Goal: Information Seeking & Learning: Learn about a topic

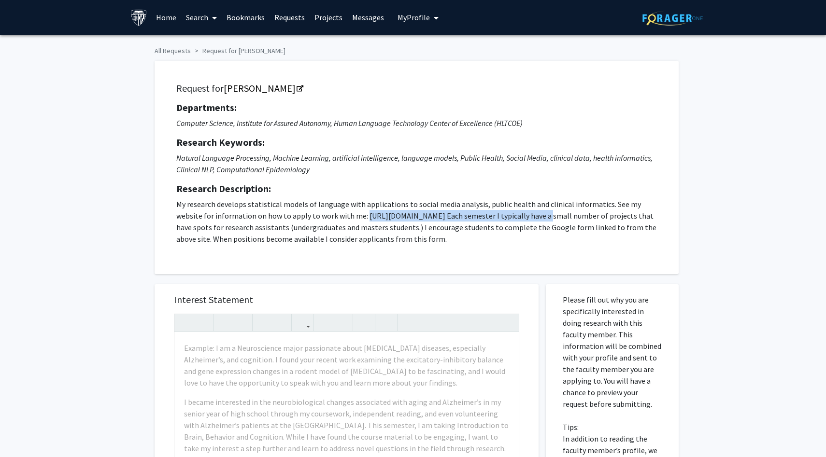
click at [214, 161] on icon "Natural Language Processing, Machine Learning, artificial intelligence, languag…" at bounding box center [414, 163] width 476 height 21
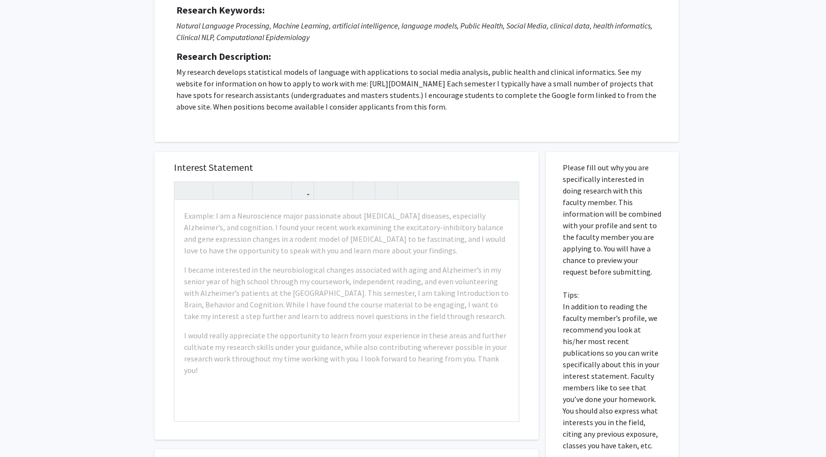
scroll to position [321, 0]
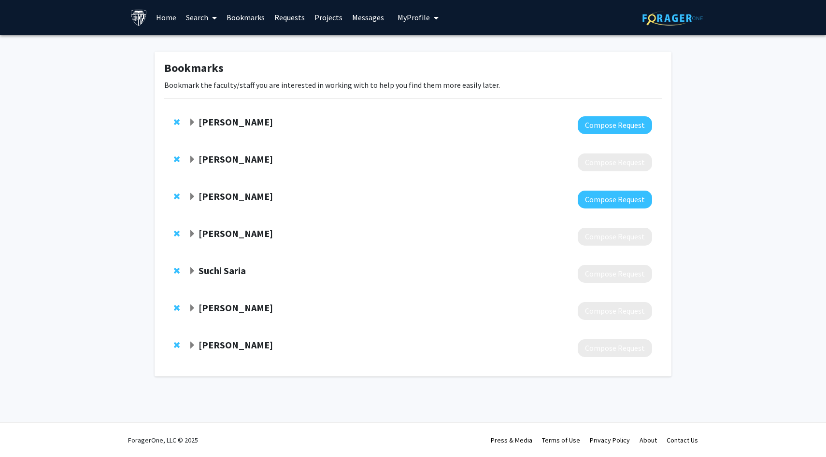
click at [191, 159] on span "Expand Rama Chellappa Bookmark" at bounding box center [192, 160] width 8 height 8
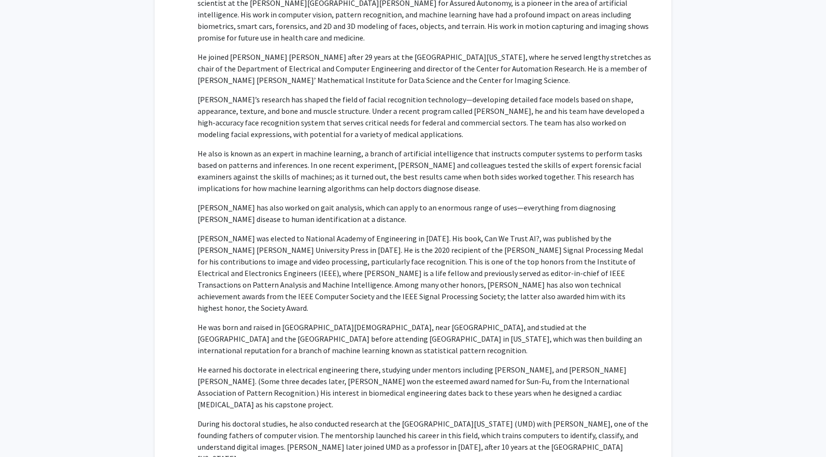
scroll to position [71, 0]
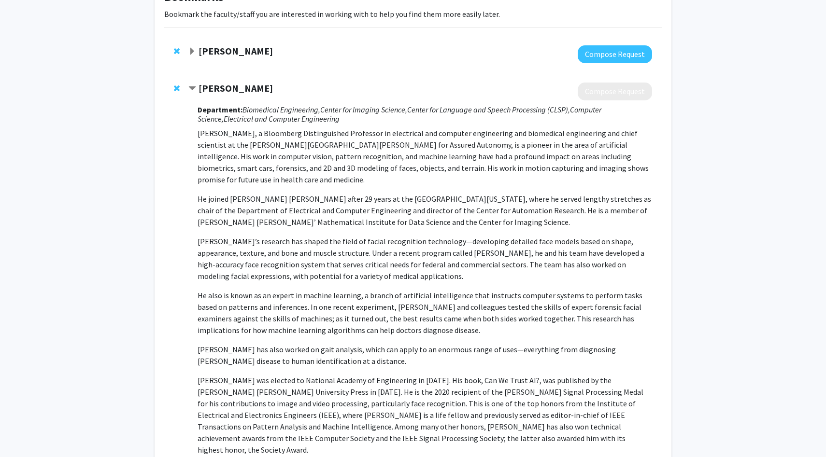
click at [226, 98] on div at bounding box center [420, 92] width 464 height 18
click at [226, 92] on strong "Rama Chellappa" at bounding box center [236, 88] width 74 height 12
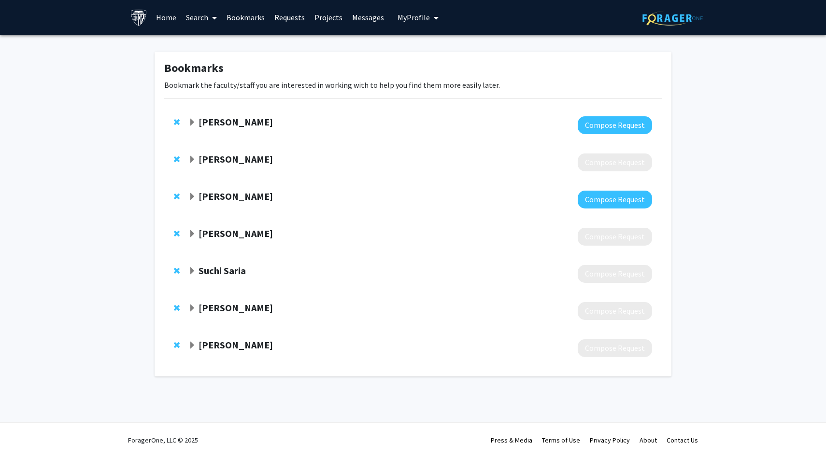
scroll to position [0, 0]
click at [209, 157] on strong "Rama Chellappa" at bounding box center [236, 159] width 74 height 12
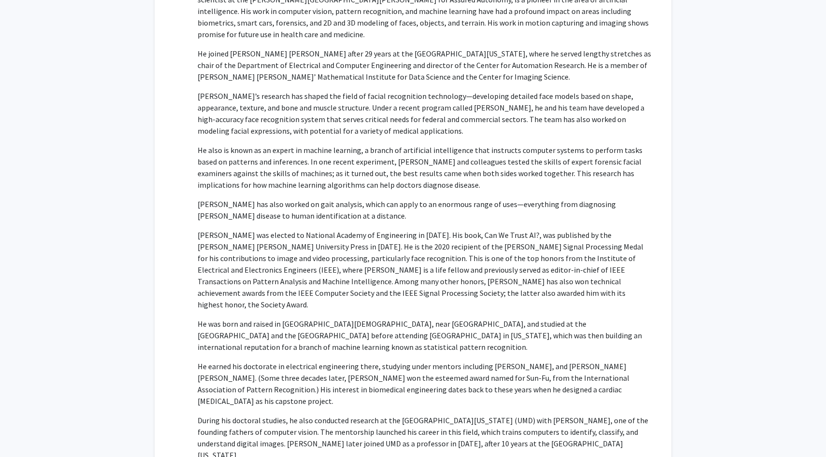
scroll to position [231, 0]
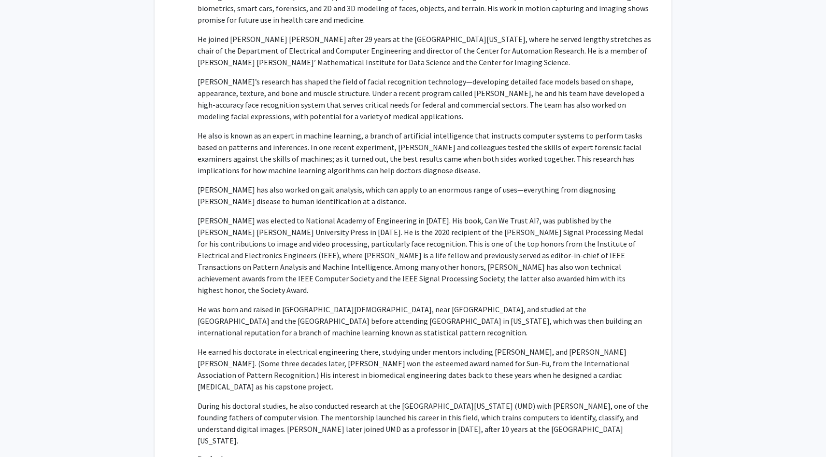
click at [272, 275] on p "Rama Chellappa, a Bloomberg Distinguished Professor in electrical and computer …" at bounding box center [425, 207] width 455 height 479
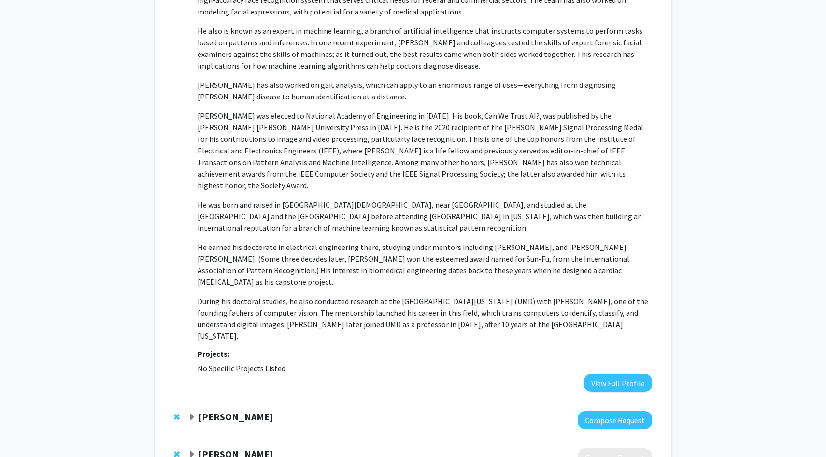
scroll to position [345, 0]
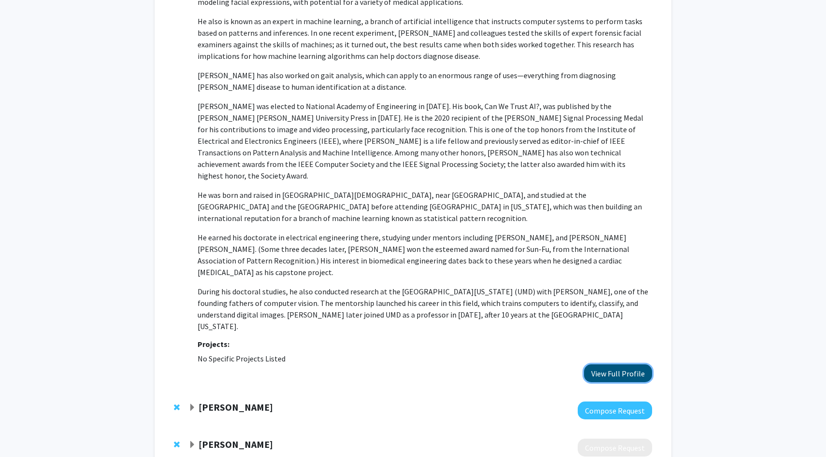
click at [612, 365] on button "View Full Profile" at bounding box center [618, 374] width 68 height 18
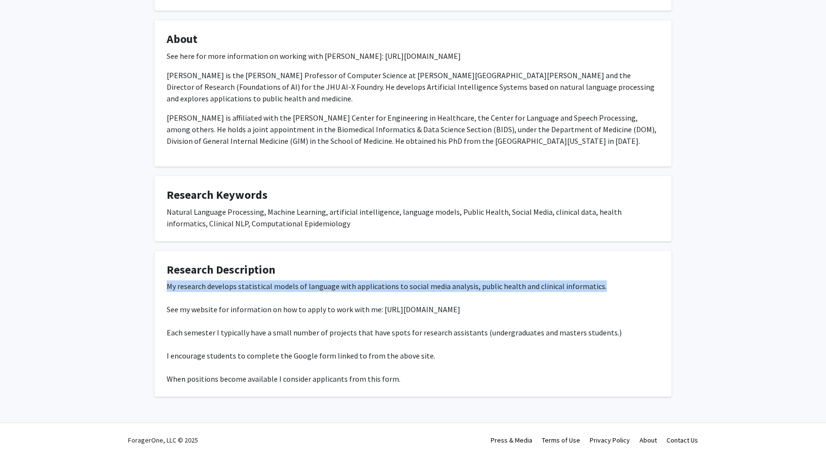
scroll to position [167, 0]
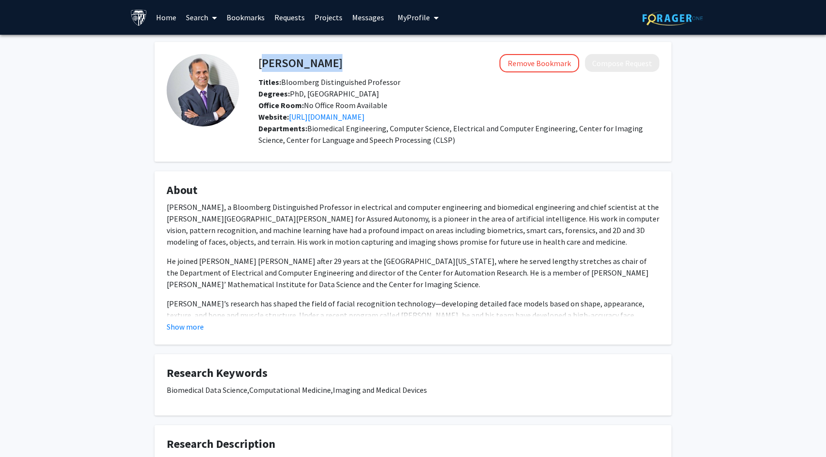
drag, startPoint x: 259, startPoint y: 62, endPoint x: 395, endPoint y: 63, distance: 135.7
click at [395, 63] on div "Rama Chellappa Remove Bookmark Compose Request" at bounding box center [458, 63] width 415 height 18
copy h4 "Rama Chellappa"
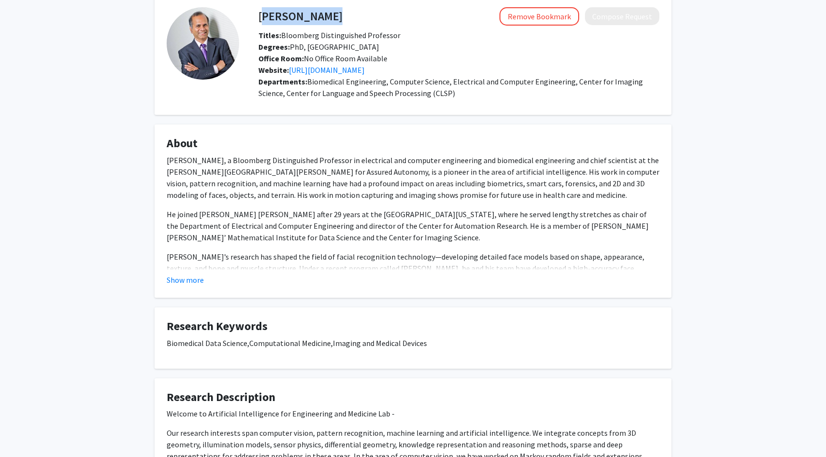
scroll to position [50, 0]
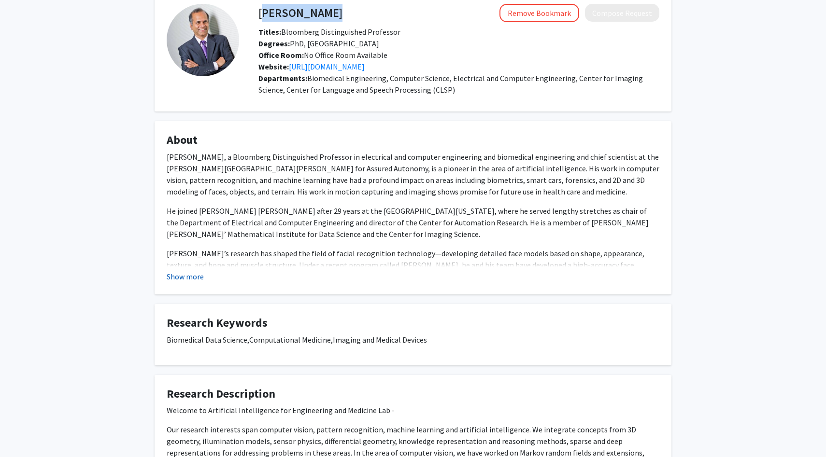
click at [191, 276] on button "Show more" at bounding box center [185, 277] width 37 height 12
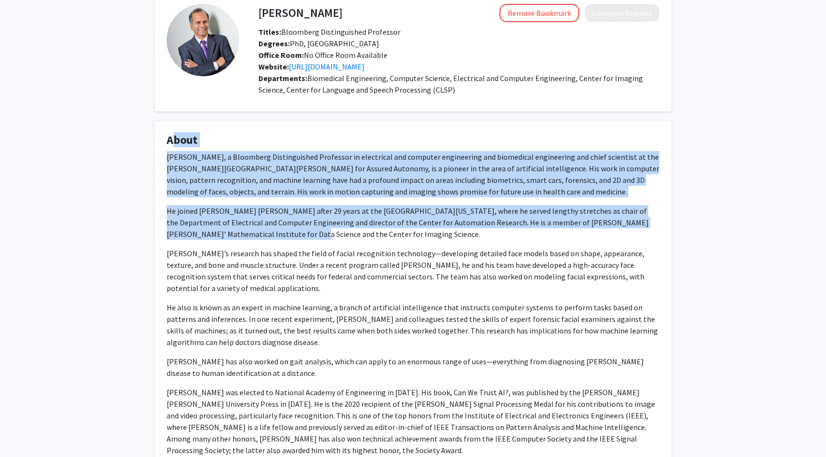
drag, startPoint x: 169, startPoint y: 142, endPoint x: 240, endPoint y: 253, distance: 131.5
click at [240, 253] on fg-card "About Rama Chellappa, a Bloomberg Distinguished Professor in electrical and com…" at bounding box center [413, 370] width 517 height 498
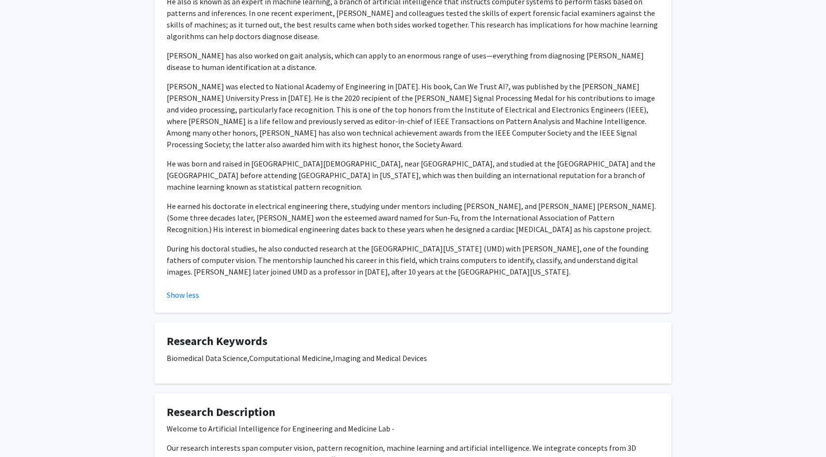
scroll to position [358, 0]
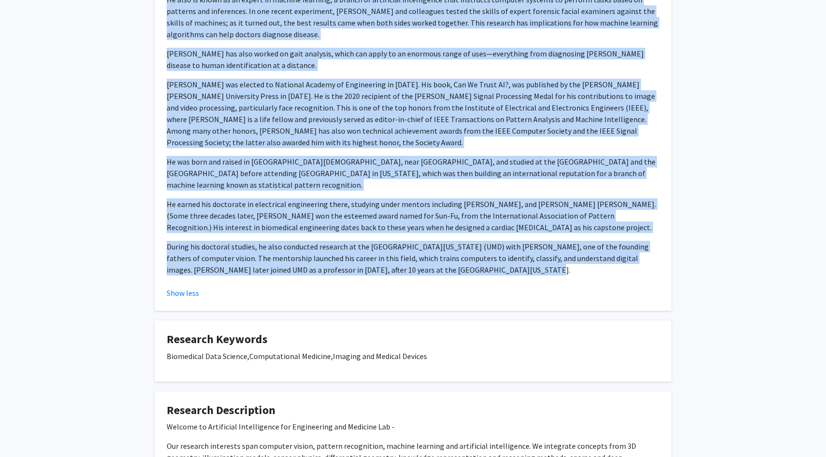
click at [501, 257] on p "During his doctoral studies, he also conducted research at the University of Ma…" at bounding box center [413, 258] width 493 height 35
copy fg-card "About Rama Chellappa, a Bloomberg Distinguished Professor in electrical and com…"
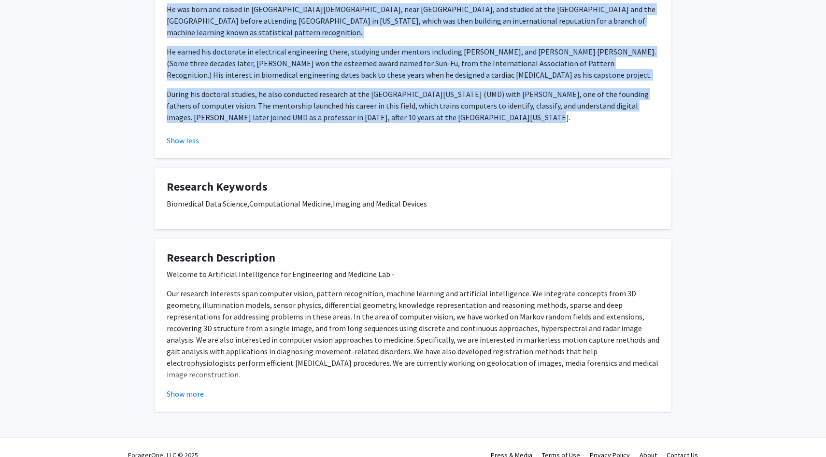
scroll to position [514, 0]
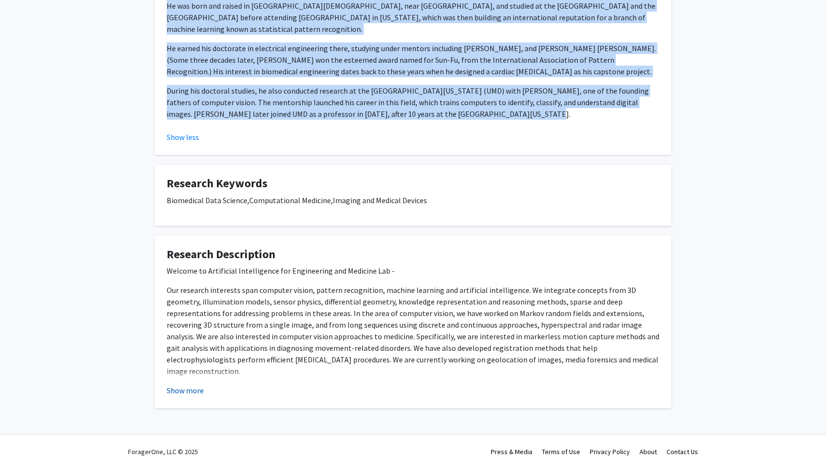
click at [171, 385] on button "Show more" at bounding box center [185, 391] width 37 height 12
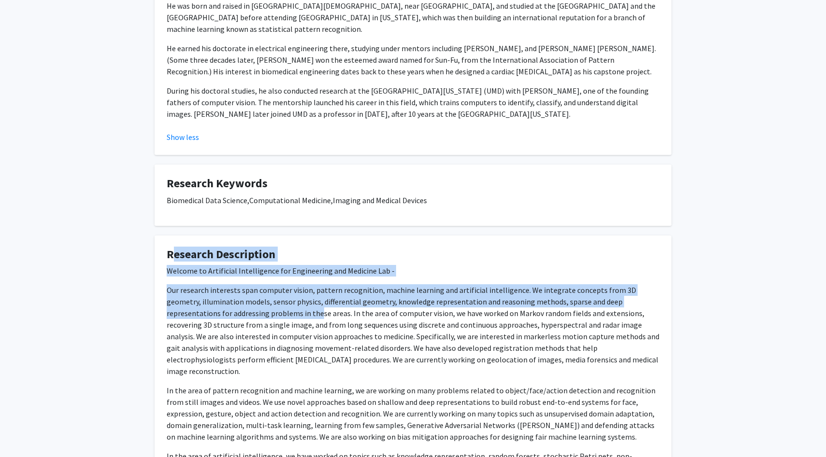
drag, startPoint x: 169, startPoint y: 243, endPoint x: 257, endPoint y: 309, distance: 110.7
click at [257, 309] on fg-card "Research Description Welcome to Artificial Intelligence for Engineering and Med…" at bounding box center [413, 378] width 517 height 285
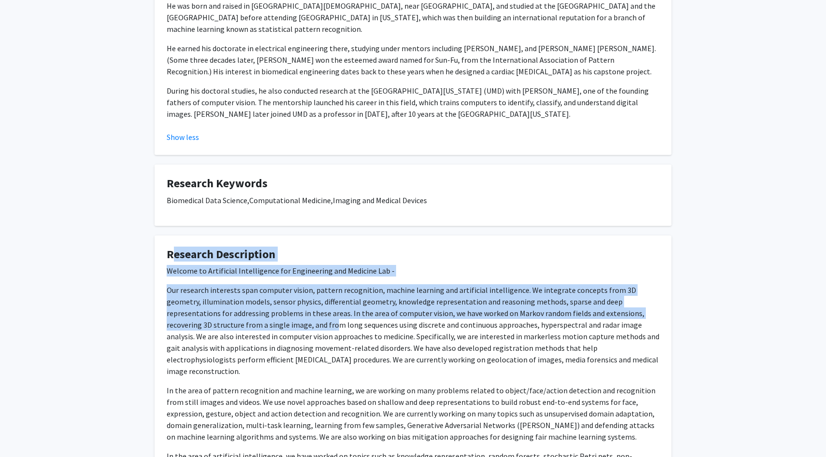
scroll to position [615, 0]
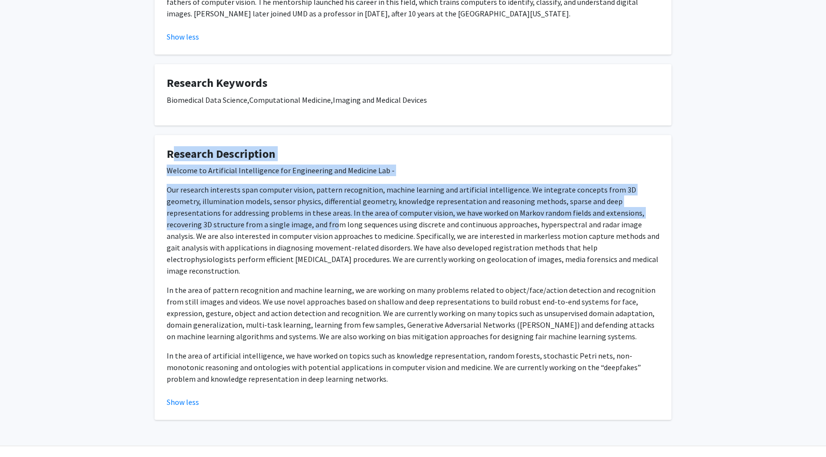
click at [349, 359] on p "In the area of artificial intelligence, we have worked on topics such as knowle…" at bounding box center [413, 367] width 493 height 35
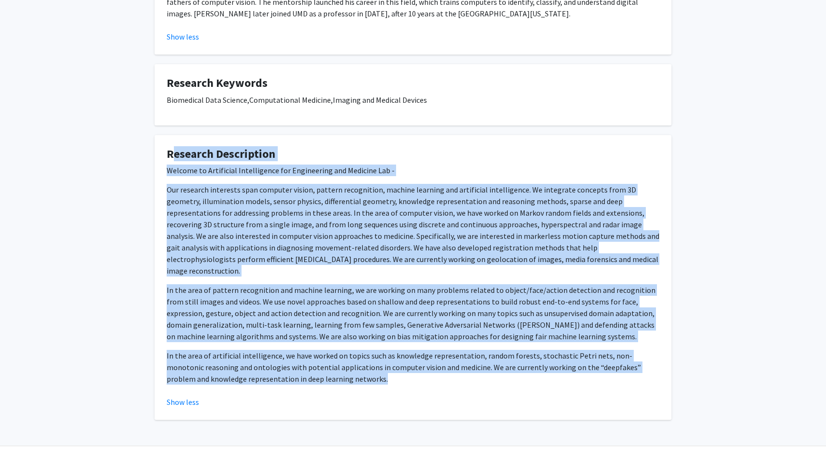
copy fg-card "Research Description Welcome to Artificial Intelligence for Engineering and Med…"
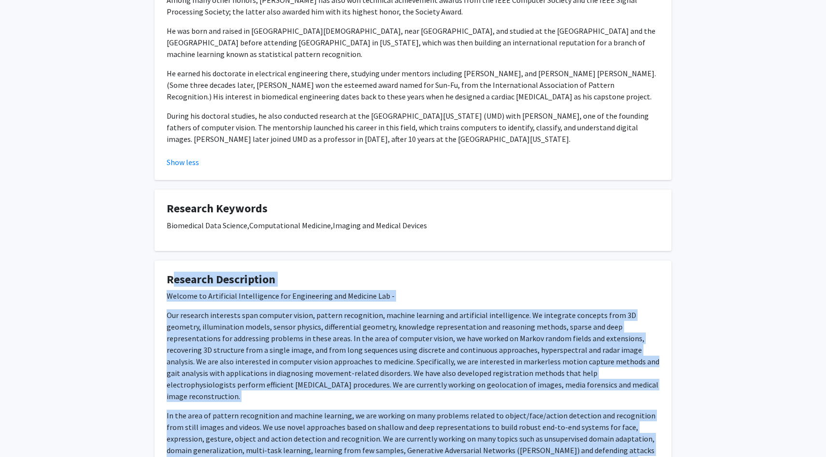
scroll to position [0, 0]
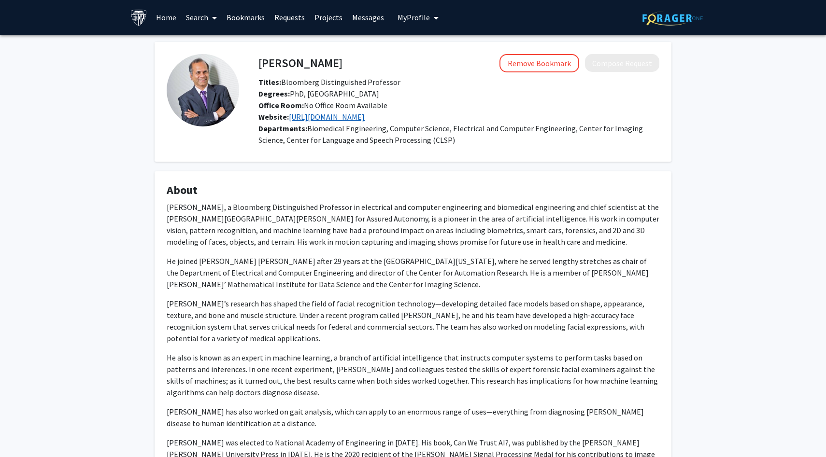
click at [342, 117] on link "https://aiem.jhu.edu/" at bounding box center [327, 117] width 76 height 10
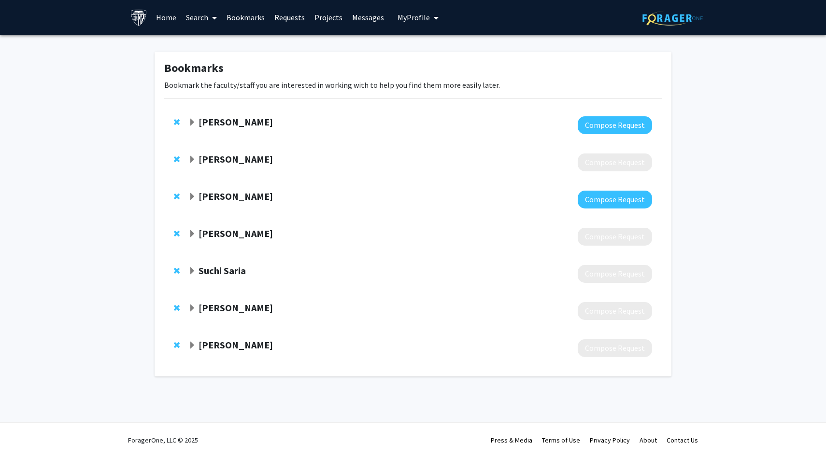
click at [189, 236] on span "Expand Mahsa Yarmohammadi Bookmark" at bounding box center [192, 234] width 8 height 8
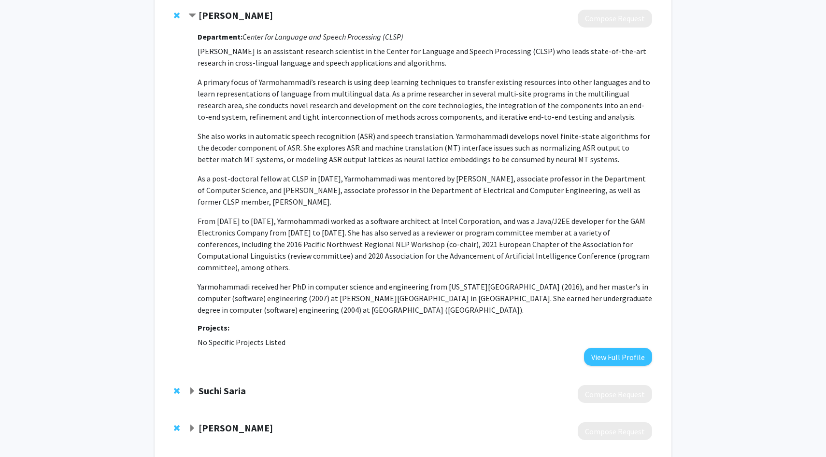
scroll to position [221, 0]
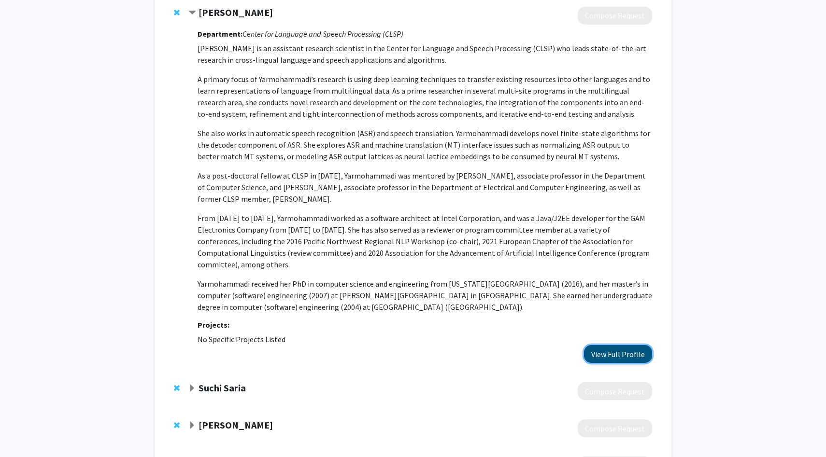
click at [615, 350] on button "View Full Profile" at bounding box center [618, 354] width 68 height 18
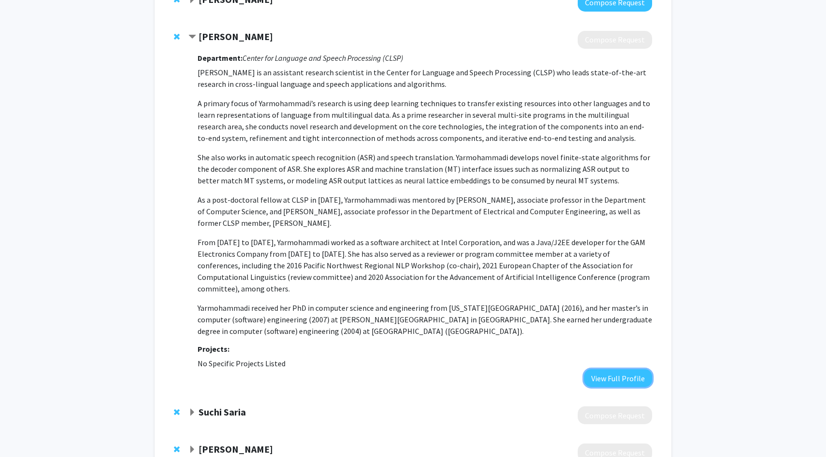
scroll to position [194, 0]
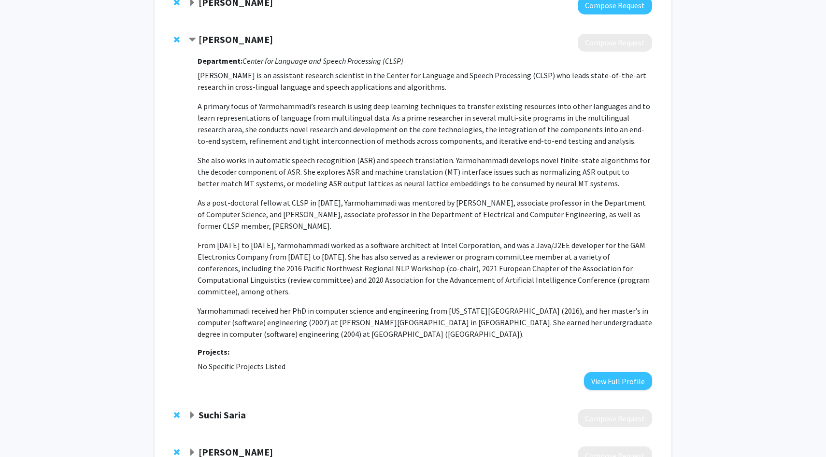
click at [195, 38] on span "Contract Mahsa Yarmohammadi Bookmark" at bounding box center [192, 40] width 8 height 8
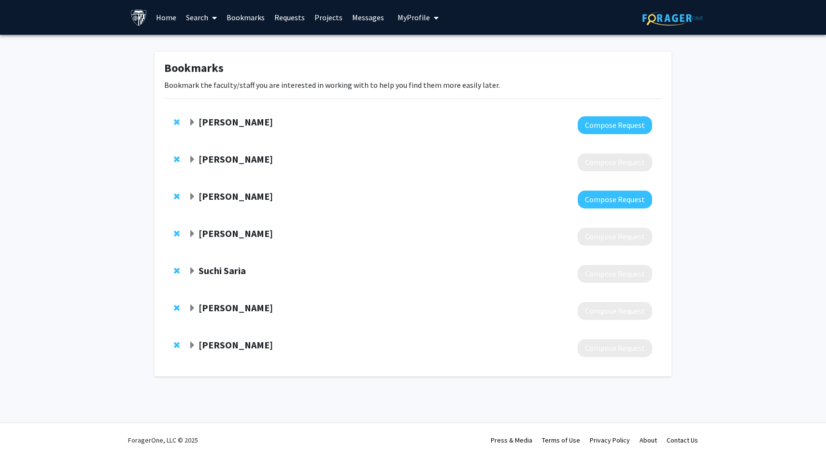
click at [199, 268] on strong "Suchi Saria" at bounding box center [222, 271] width 47 height 12
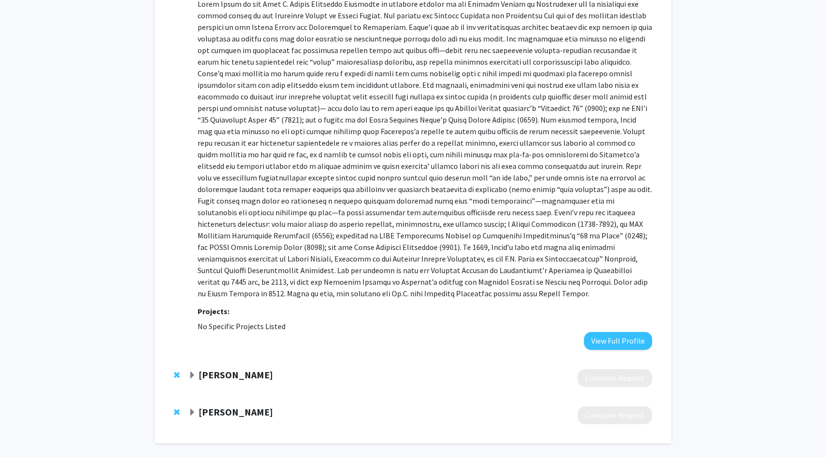
scroll to position [344, 0]
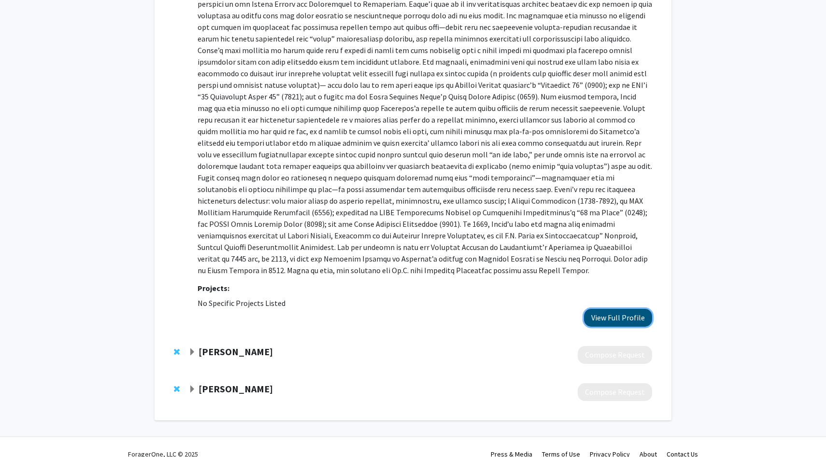
click at [631, 309] on button "View Full Profile" at bounding box center [618, 318] width 68 height 18
click at [195, 349] on span "Expand Alan Yuille Bookmark" at bounding box center [192, 353] width 8 height 8
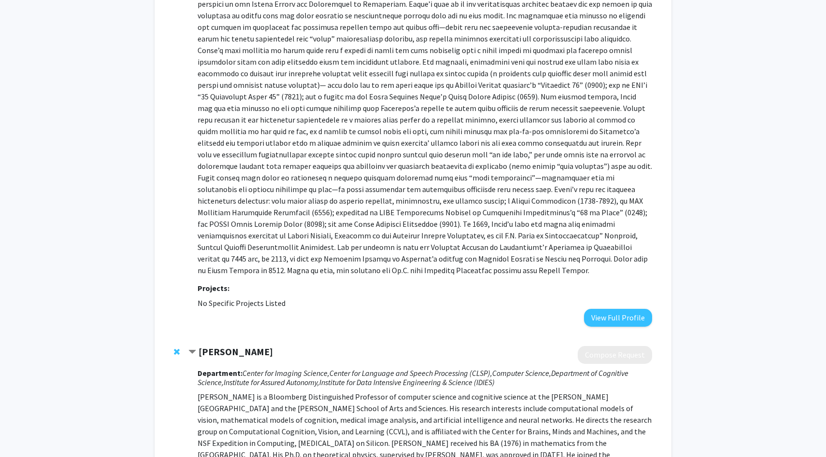
scroll to position [494, 0]
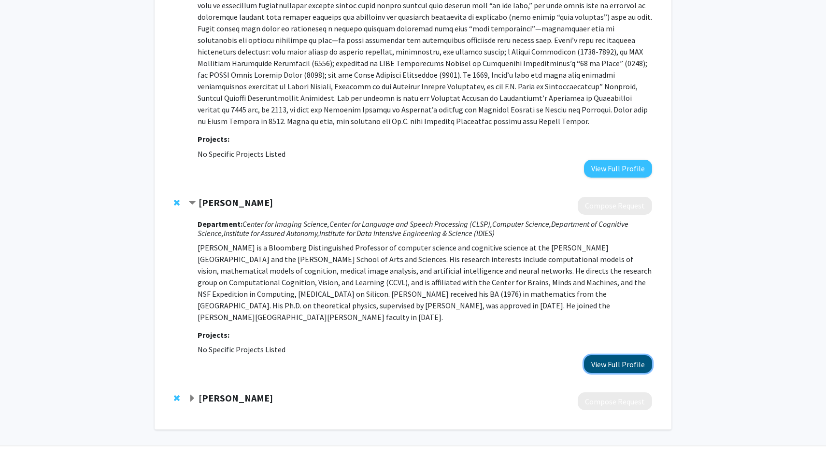
click at [611, 356] on button "View Full Profile" at bounding box center [618, 365] width 68 height 18
click at [190, 200] on span "Contract Alan Yuille Bookmark" at bounding box center [192, 204] width 8 height 8
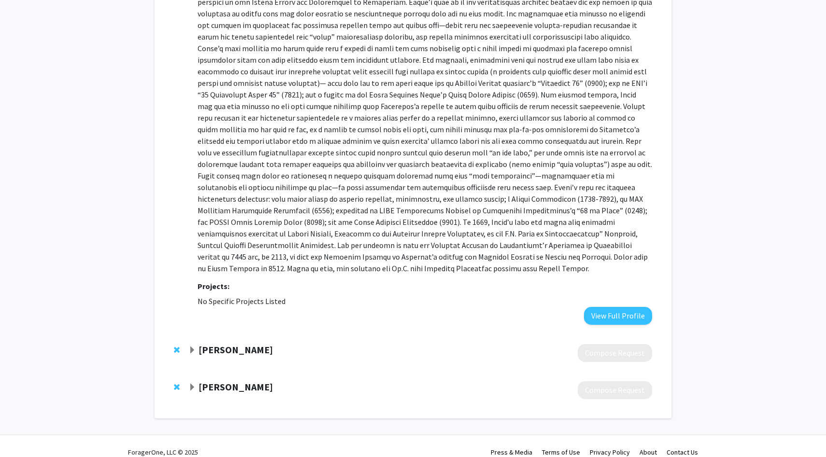
click at [176, 346] on span "Remove Alan Yuille from bookmarks" at bounding box center [177, 350] width 6 height 8
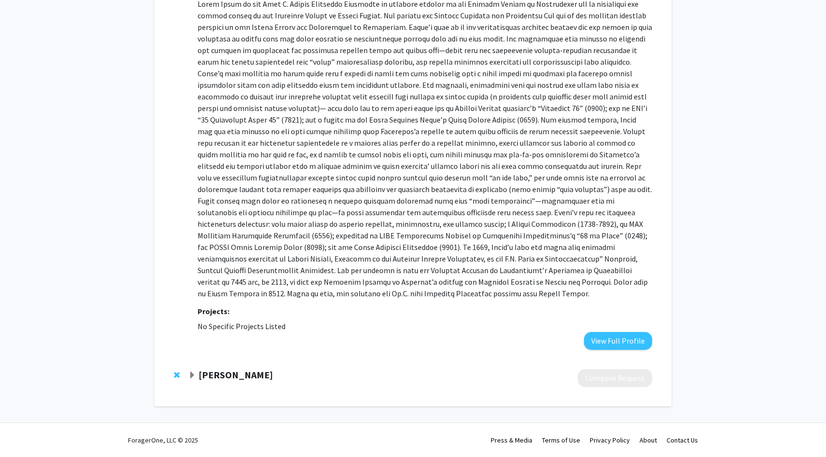
scroll to position [309, 0]
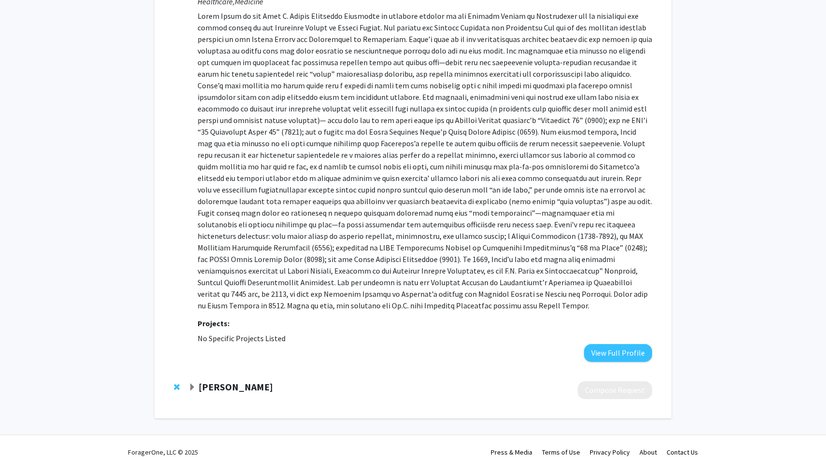
click at [191, 384] on span "Expand Greg Hager Bookmark" at bounding box center [192, 388] width 8 height 8
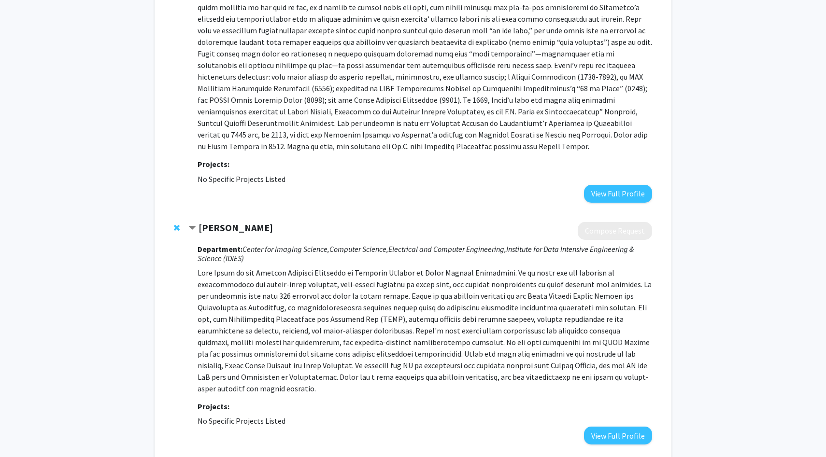
scroll to position [481, 0]
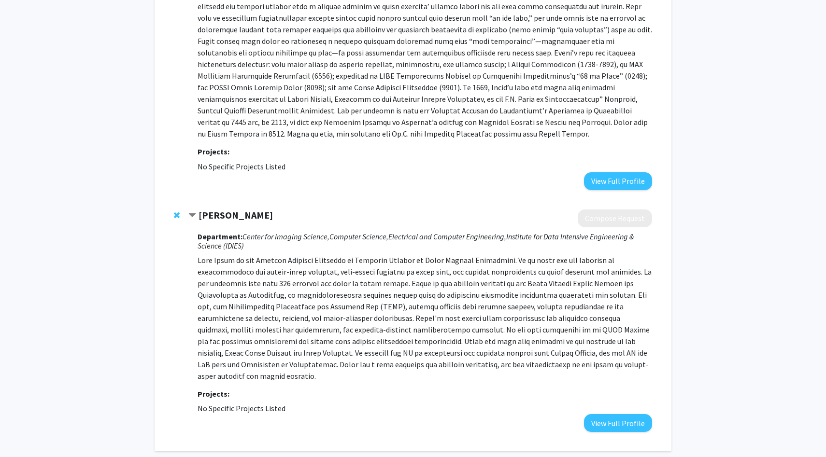
click at [248, 210] on div "Greg Hager" at bounding box center [292, 216] width 209 height 12
click at [623, 414] on button "View Full Profile" at bounding box center [618, 423] width 68 height 18
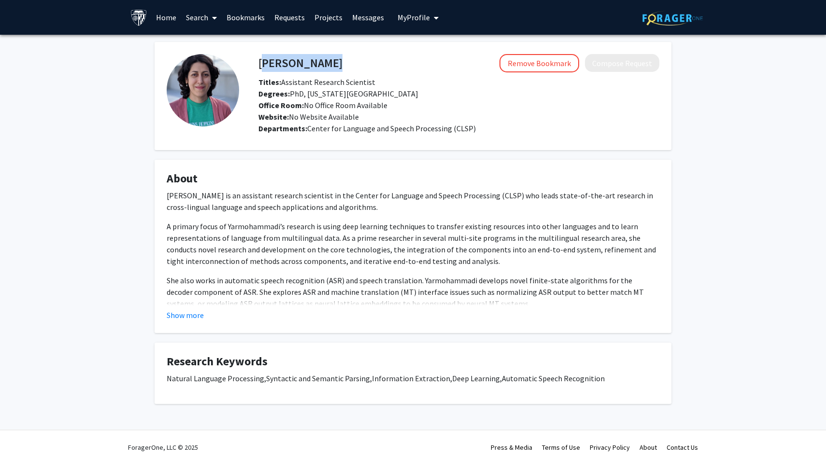
drag, startPoint x: 259, startPoint y: 64, endPoint x: 420, endPoint y: 65, distance: 160.4
click at [420, 65] on div "[PERSON_NAME] Remove Bookmark Compose Request" at bounding box center [458, 63] width 415 height 18
copy h4 "[PERSON_NAME]"
click at [194, 317] on button "Show more" at bounding box center [185, 316] width 37 height 12
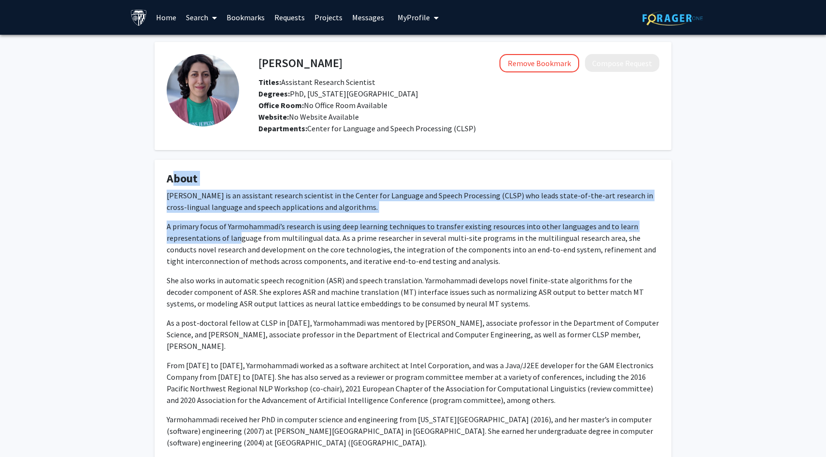
drag, startPoint x: 168, startPoint y: 178, endPoint x: 249, endPoint y: 257, distance: 113.1
click at [249, 257] on fg-card "About [PERSON_NAME] is an assistant research scientist in the Center for Langua…" at bounding box center [413, 322] width 517 height 324
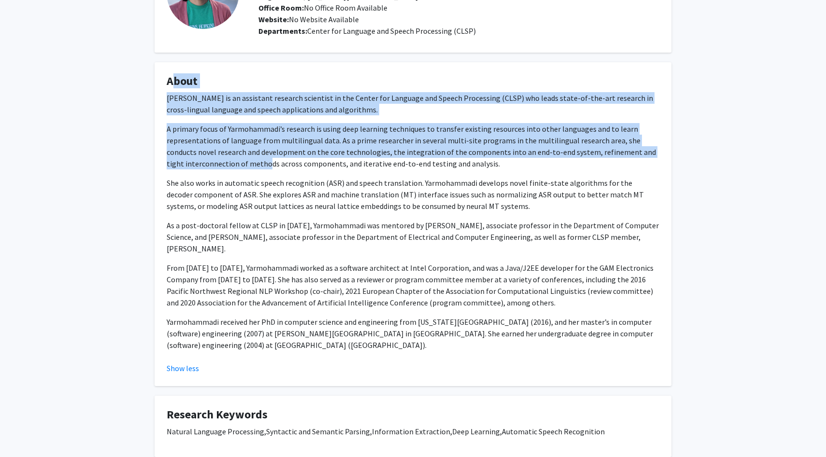
scroll to position [157, 0]
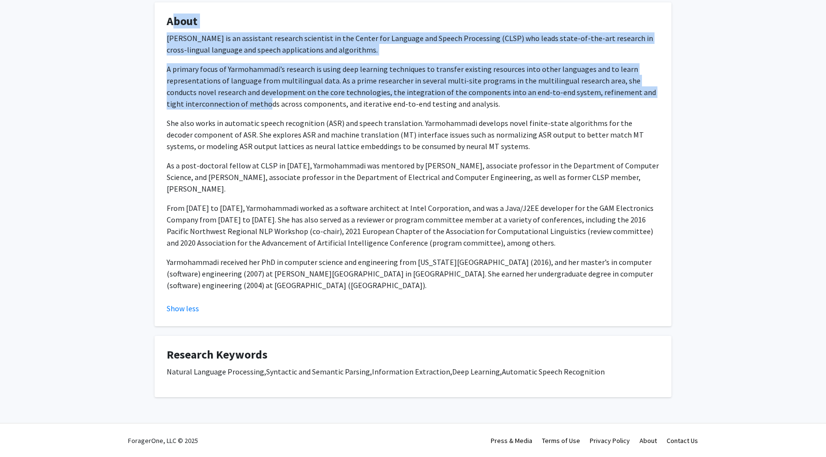
click at [397, 289] on p "Yarmohammadi received her PhD in computer science and engineering from [US_STAT…" at bounding box center [413, 274] width 493 height 35
copy fg-card "About Mahsa Yarmohammadi is an assistant research scientist in the Center for L…"
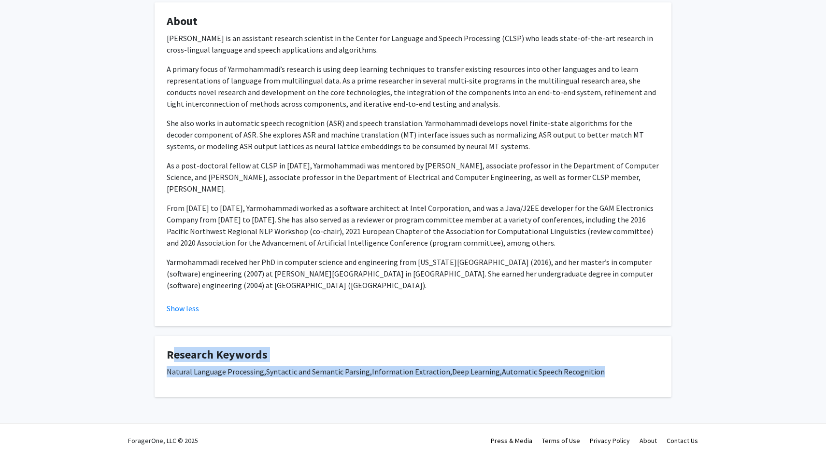
drag, startPoint x: 169, startPoint y: 355, endPoint x: 694, endPoint y: 377, distance: 525.6
click at [694, 377] on div "Mahsa Yarmohammadi Remove Bookmark Compose Request Titles: Assistant Research S…" at bounding box center [413, 153] width 826 height 552
copy fg-card "Research Keywords Natural Language Processing, Syntactic and Semantic Parsing, …"
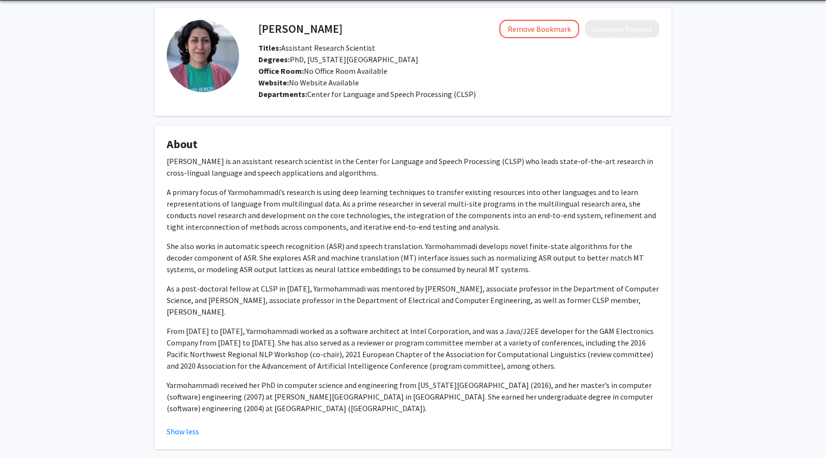
scroll to position [14, 0]
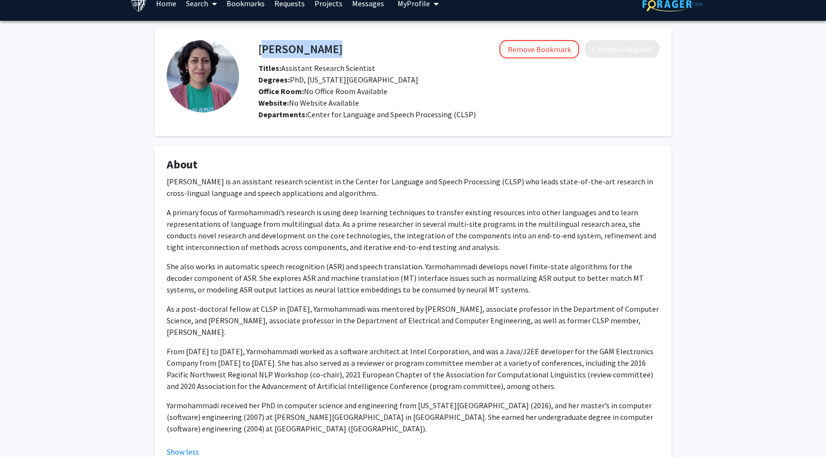
drag, startPoint x: 261, startPoint y: 49, endPoint x: 406, endPoint y: 50, distance: 145.4
click at [406, 50] on div "Mahsa Yarmohammadi Remove Bookmark Compose Request" at bounding box center [458, 49] width 415 height 18
copy h4 "Mahsa Yarmohammadi"
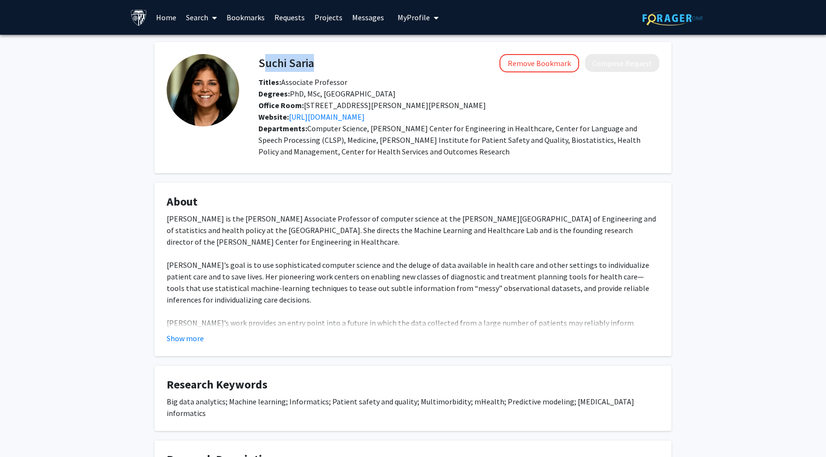
drag, startPoint x: 258, startPoint y: 63, endPoint x: 329, endPoint y: 63, distance: 71.0
click at [329, 63] on div "Suchi Saria Remove Bookmark Compose Request" at bounding box center [458, 63] width 415 height 18
copy h4 "Suchi Saria"
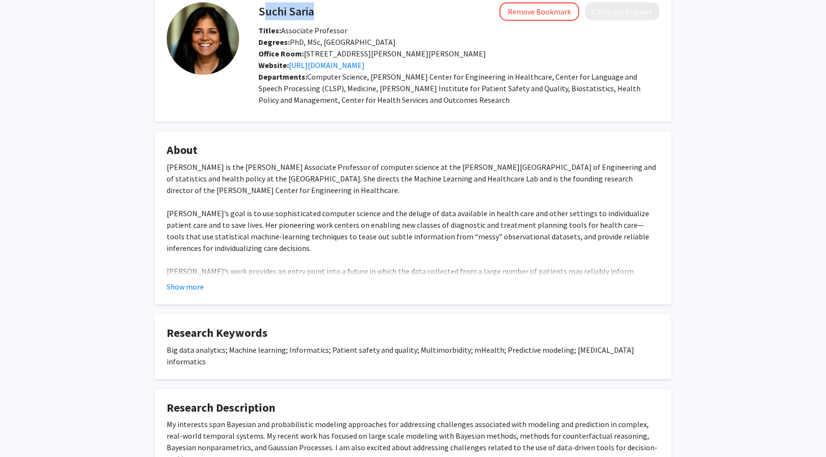
scroll to position [55, 0]
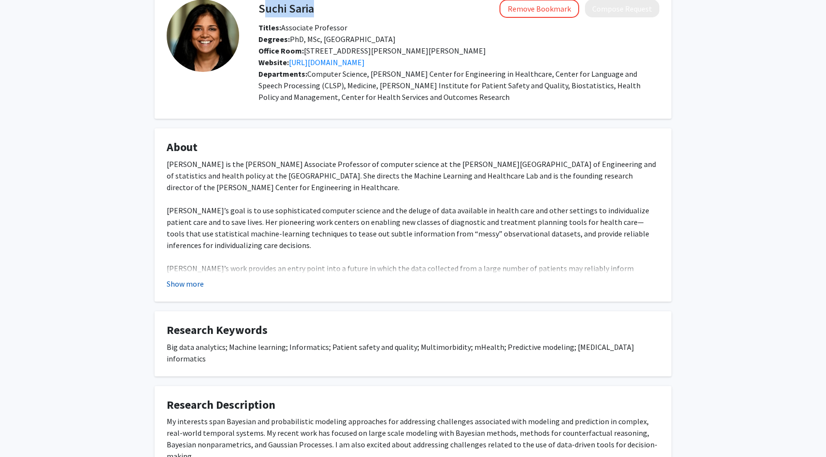
click at [193, 282] on button "Show more" at bounding box center [185, 284] width 37 height 12
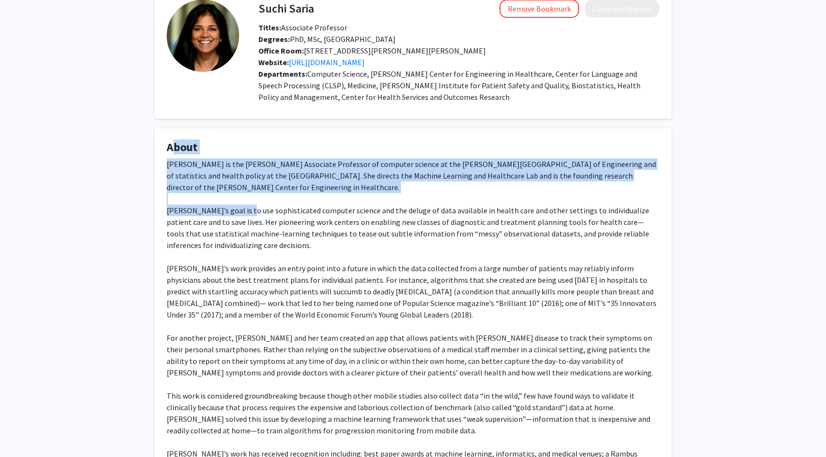
drag, startPoint x: 168, startPoint y: 144, endPoint x: 243, endPoint y: 214, distance: 101.5
click at [243, 214] on fg-card "About Suchi Saria is the John C. Malone Associate Professor of computer science…" at bounding box center [413, 359] width 517 height 463
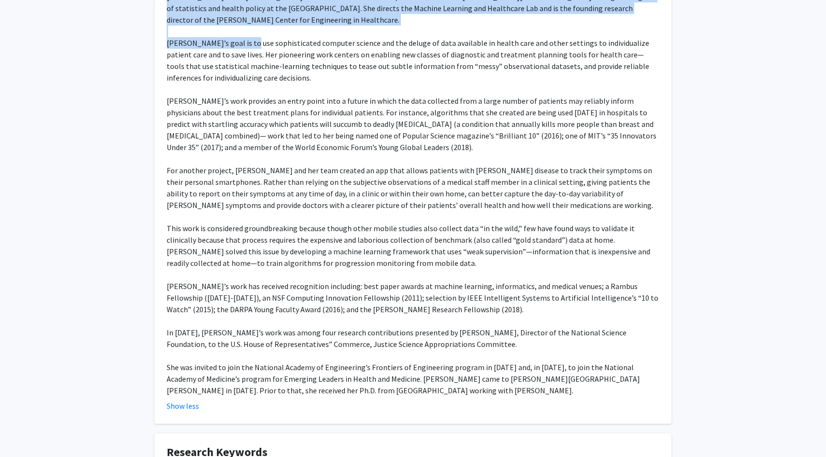
scroll to position [236, 0]
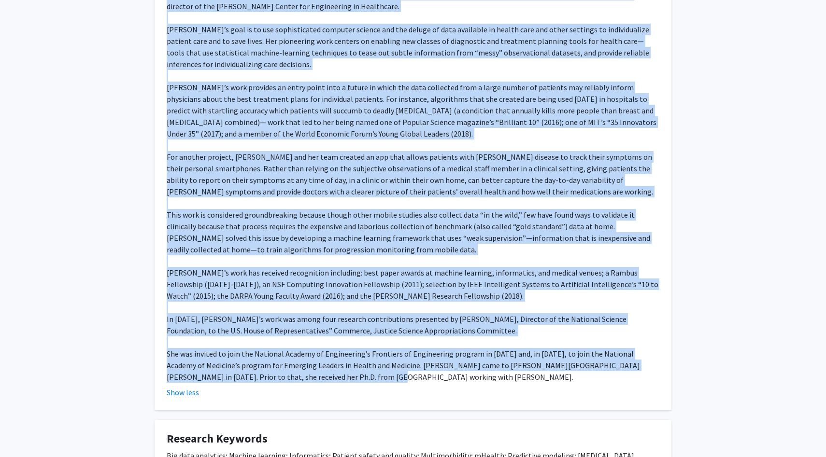
click at [343, 373] on div "Suchi Saria is the John C. Malone Associate Professor of computer science at th…" at bounding box center [413, 180] width 493 height 406
copy fg-card "About Suchi Saria is the John C. Malone Associate Professor of computer science…"
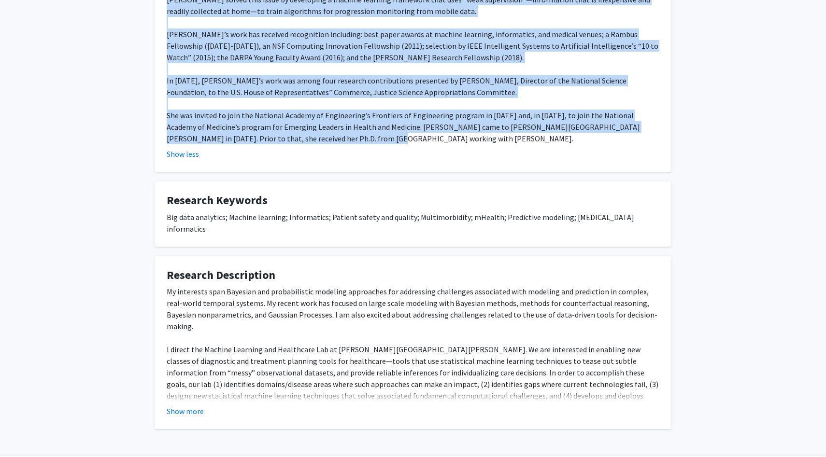
scroll to position [492, 0]
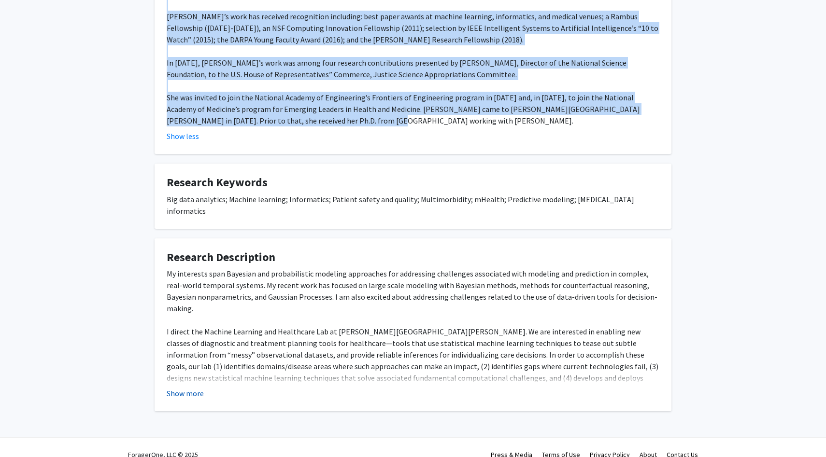
click at [178, 388] on button "Show more" at bounding box center [185, 394] width 37 height 12
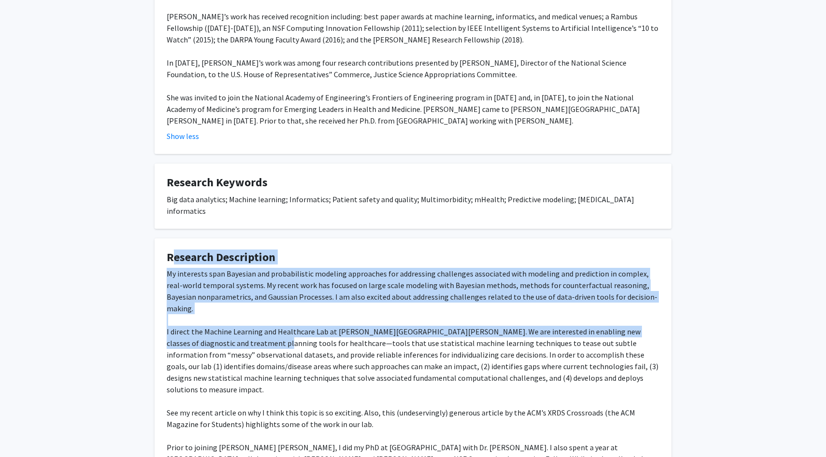
drag, startPoint x: 167, startPoint y: 244, endPoint x: 235, endPoint y: 331, distance: 110.8
click at [235, 331] on fg-card "Research Description My interests span Bayesian and probabilistic modeling appr…" at bounding box center [413, 383] width 517 height 289
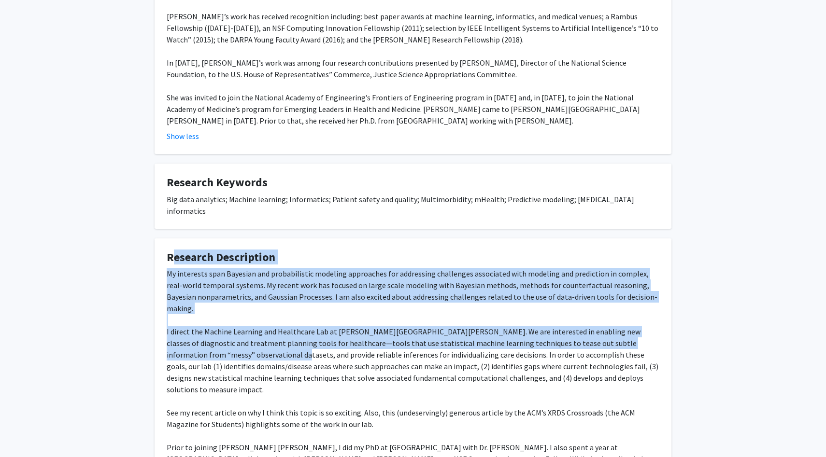
scroll to position [576, 0]
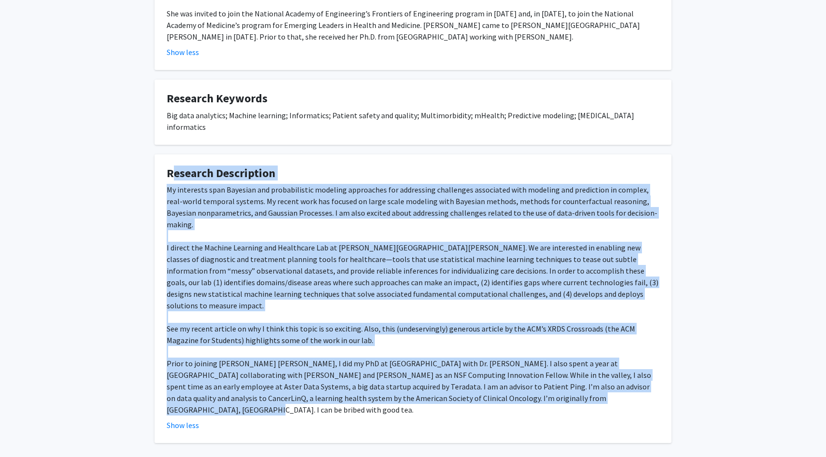
click at [547, 365] on div "My interests span Bayesian and probabilistic modeling approaches for addressing…" at bounding box center [413, 300] width 493 height 232
copy fg-card "Research Description My interests span Bayesian and probabilistic modeling appr…"
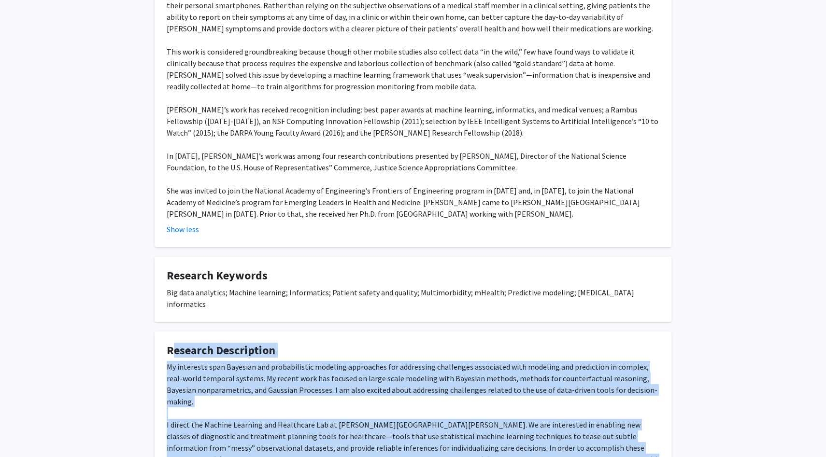
scroll to position [0, 0]
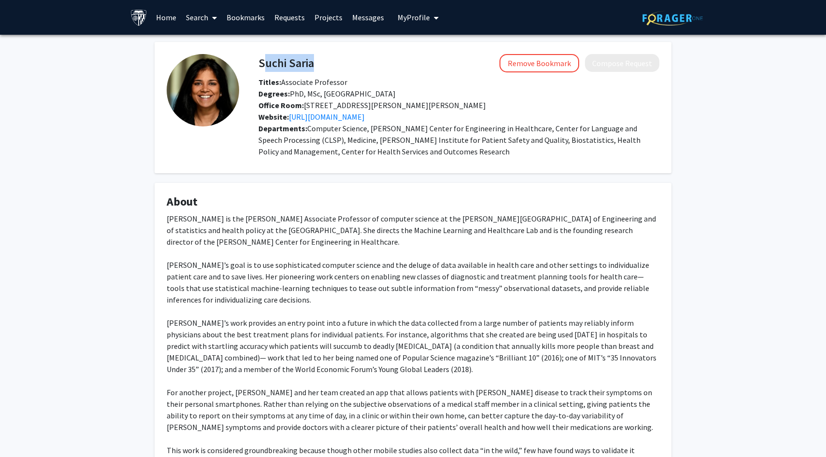
drag, startPoint x: 314, startPoint y: 65, endPoint x: 258, endPoint y: 63, distance: 56.1
click at [258, 63] on div "Suchi Saria Remove Bookmark Compose Request" at bounding box center [458, 63] width 415 height 18
copy h4 "Suchi Saria"
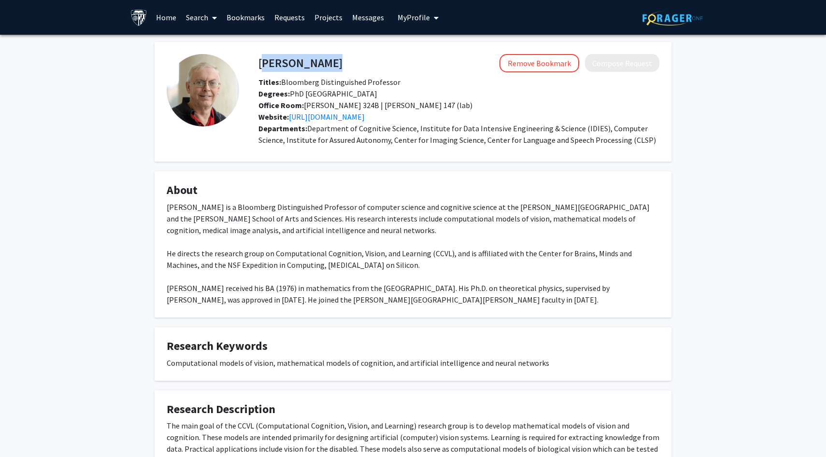
click at [260, 57] on div "[PERSON_NAME] Remove Bookmark Compose Request" at bounding box center [458, 63] width 415 height 18
copy h4 "[PERSON_NAME]"
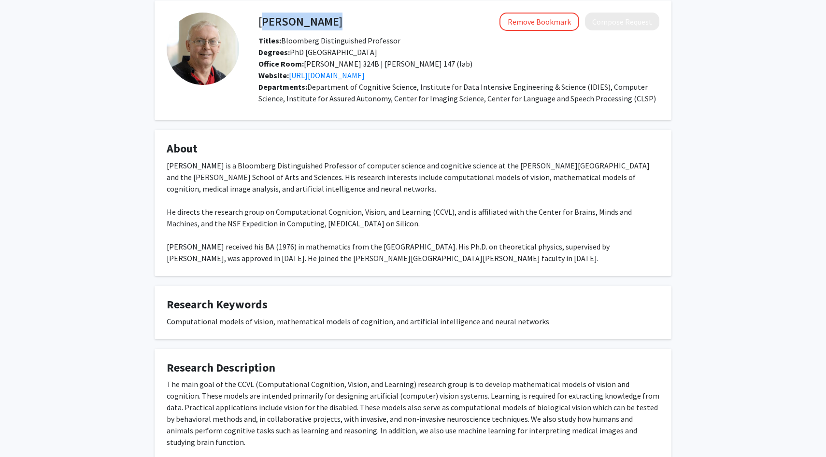
scroll to position [43, 0]
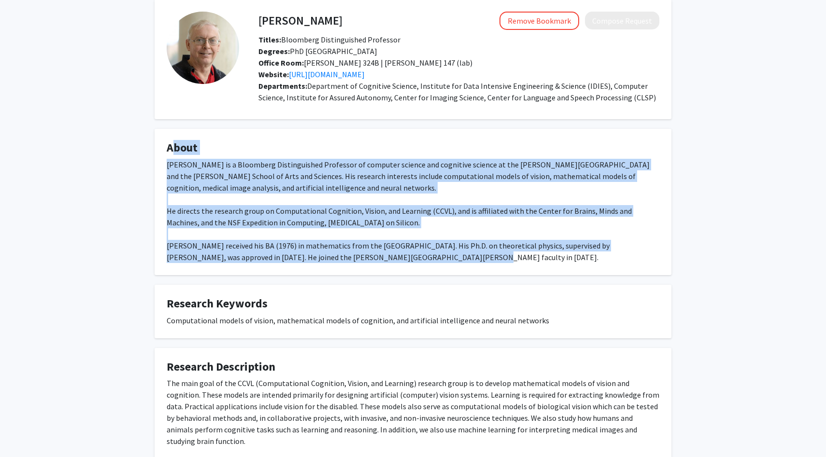
drag, startPoint x: 406, startPoint y: 258, endPoint x: 169, endPoint y: 147, distance: 261.9
click at [169, 147] on fg-card "About [PERSON_NAME] is a Bloomberg Distinguished Professor of computer science …" at bounding box center [413, 202] width 517 height 146
copy fg-card "About [PERSON_NAME] is a Bloomberg Distinguished Professor of computer science …"
click at [356, 216] on div "[PERSON_NAME] is a Bloomberg Distinguished Professor of computer science and co…" at bounding box center [413, 211] width 493 height 104
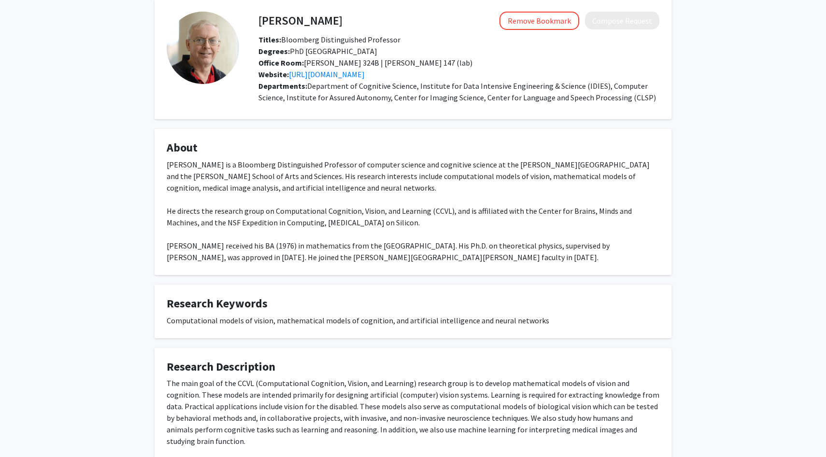
scroll to position [93, 0]
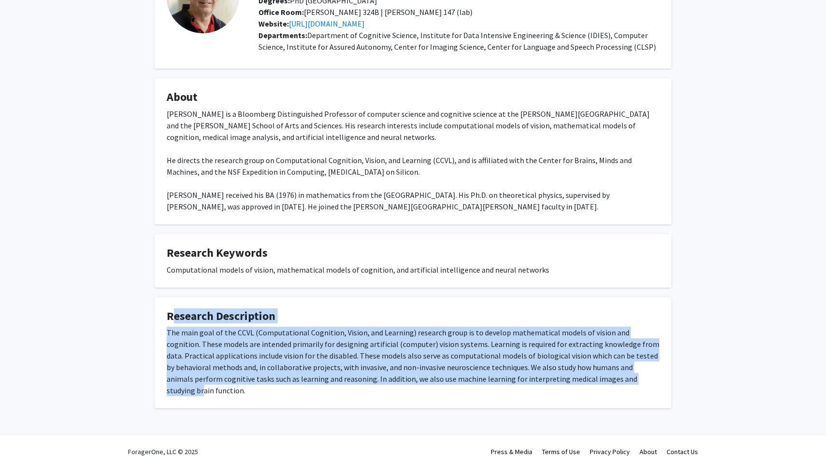
drag, startPoint x: 168, startPoint y: 316, endPoint x: 608, endPoint y: 374, distance: 443.9
click at [608, 374] on fg-card "Research Description The main goal of the CCVL (Computational Cognition, Vision…" at bounding box center [413, 354] width 517 height 112
click at [658, 378] on div "The main goal of the CCVL (Computational Cognition, Vision, and Learning) resea…" at bounding box center [413, 362] width 493 height 70
copy fg-card "Research Description The main goal of the CCVL (Computational Cognition, Vision…"
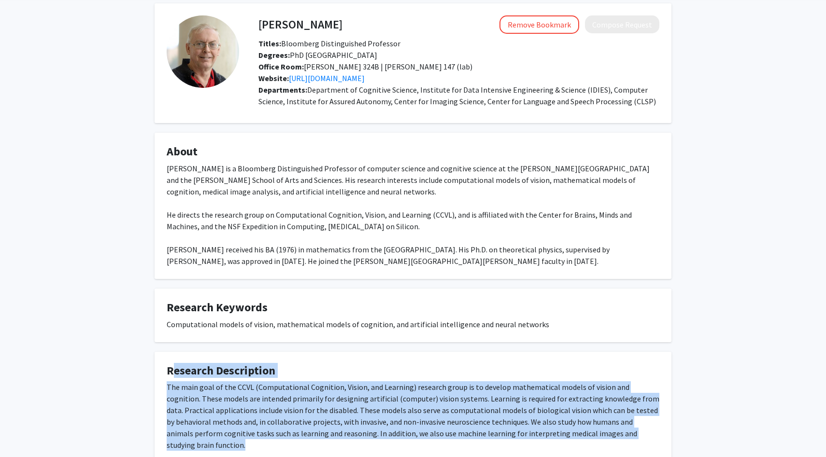
scroll to position [0, 0]
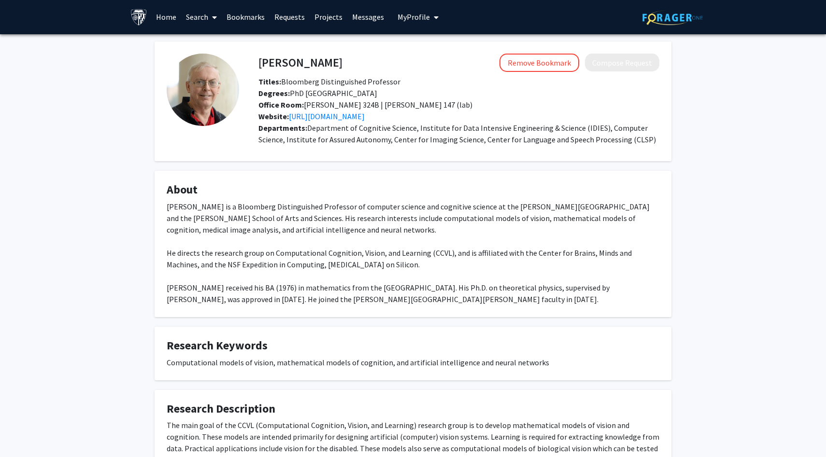
drag, startPoint x: 309, startPoint y: 66, endPoint x: 258, endPoint y: 66, distance: 51.2
click at [258, 66] on div "Alan Yuille Remove Bookmark Compose Request" at bounding box center [458, 63] width 415 height 18
drag, startPoint x: 259, startPoint y: 64, endPoint x: 314, endPoint y: 64, distance: 55.1
click at [314, 64] on div "Alan Yuille Remove Bookmark Compose Request" at bounding box center [458, 63] width 415 height 18
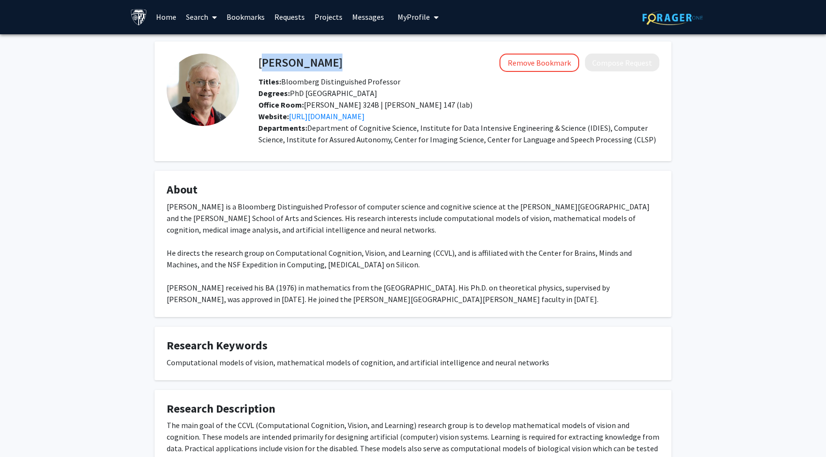
copy h4 "Alan Yuille"
click at [326, 116] on link "https://ccvl.jhu.edu/" at bounding box center [327, 117] width 76 height 10
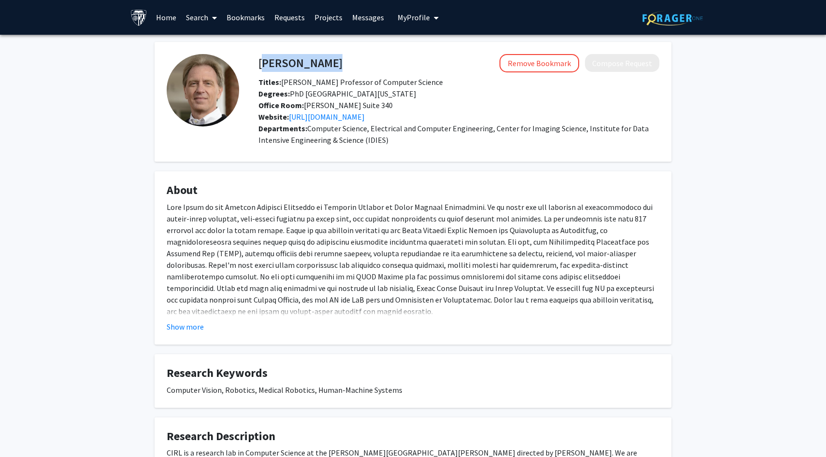
drag, startPoint x: 258, startPoint y: 62, endPoint x: 328, endPoint y: 71, distance: 70.5
click at [328, 71] on div "[PERSON_NAME] Remove Bookmark Compose Request" at bounding box center [458, 63] width 415 height 18
copy h4 "[PERSON_NAME]"
click at [192, 321] on button "Show more" at bounding box center [185, 327] width 37 height 12
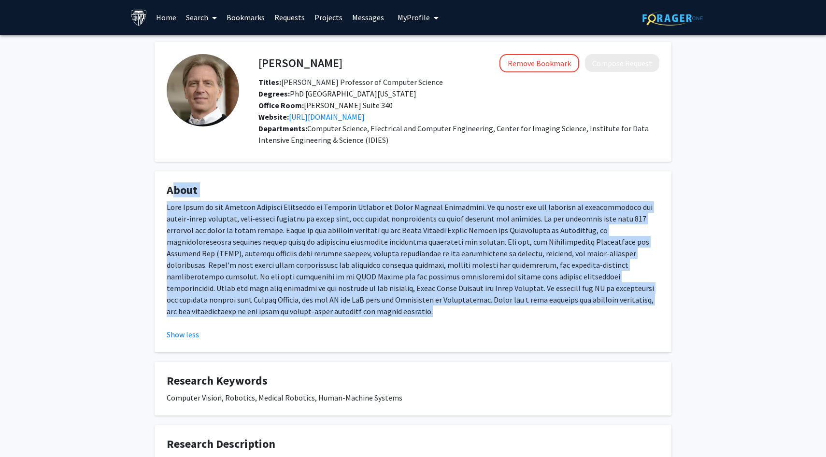
drag, startPoint x: 233, startPoint y: 318, endPoint x: 132, endPoint y: 186, distance: 166.9
click at [132, 186] on div "[PERSON_NAME] Remove Bookmark Compose Request Titles: [PERSON_NAME] Professor o…" at bounding box center [413, 290] width 826 height 510
copy fg-card "About [PERSON_NAME] is the [PERSON_NAME] Professor of Computer Science at [PERS…"
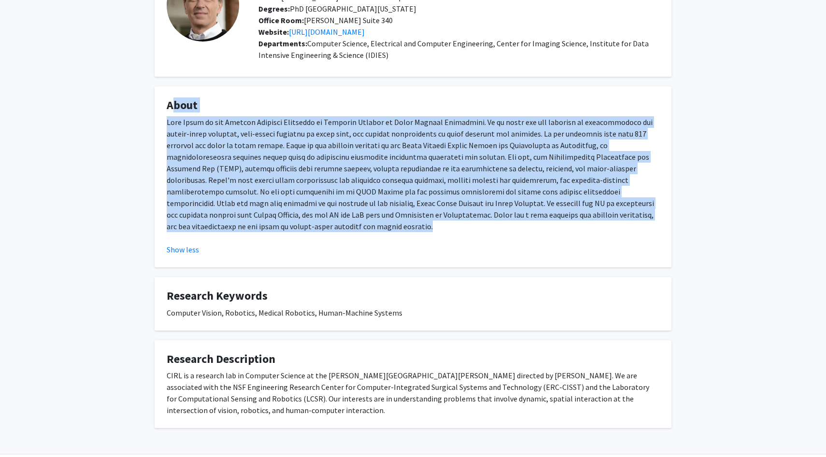
scroll to position [116, 0]
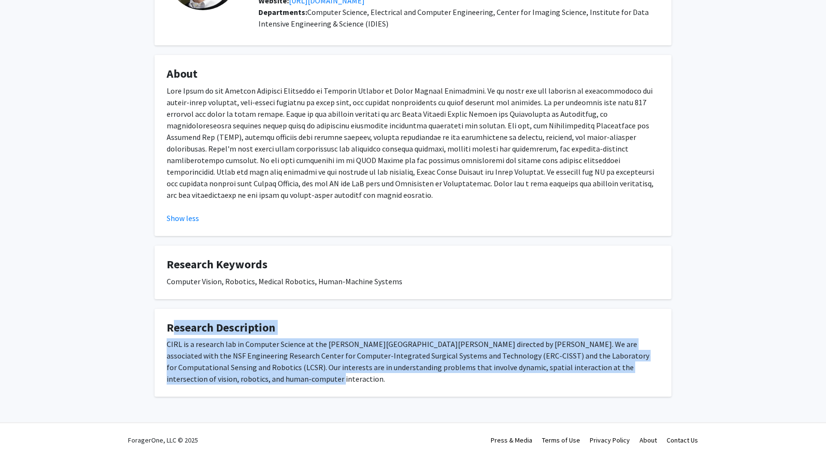
drag, startPoint x: 167, startPoint y: 326, endPoint x: 240, endPoint y: 395, distance: 100.8
click at [240, 395] on fg-card "Research Description CIRL is a research lab in Computer Science at the [PERSON_…" at bounding box center [413, 353] width 517 height 88
copy fg-card "Research Description CIRL is a research lab in Computer Science at the [PERSON_…"
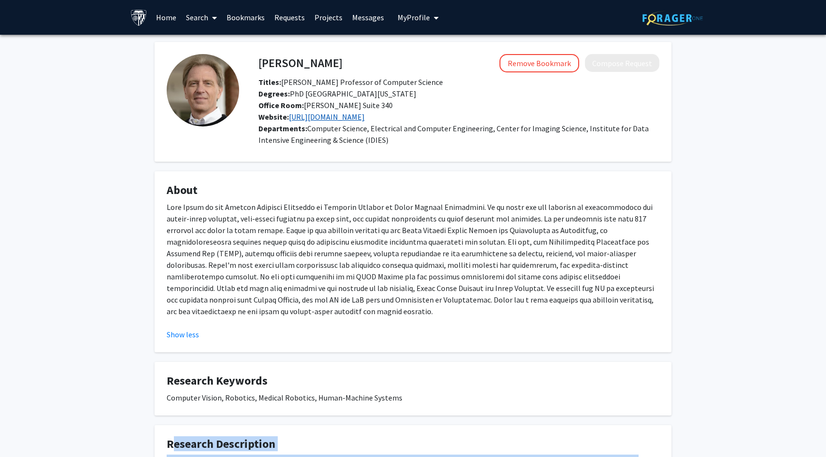
click at [355, 117] on link "[URL][DOMAIN_NAME]" at bounding box center [327, 117] width 76 height 10
